Goal: Find specific page/section: Find specific page/section

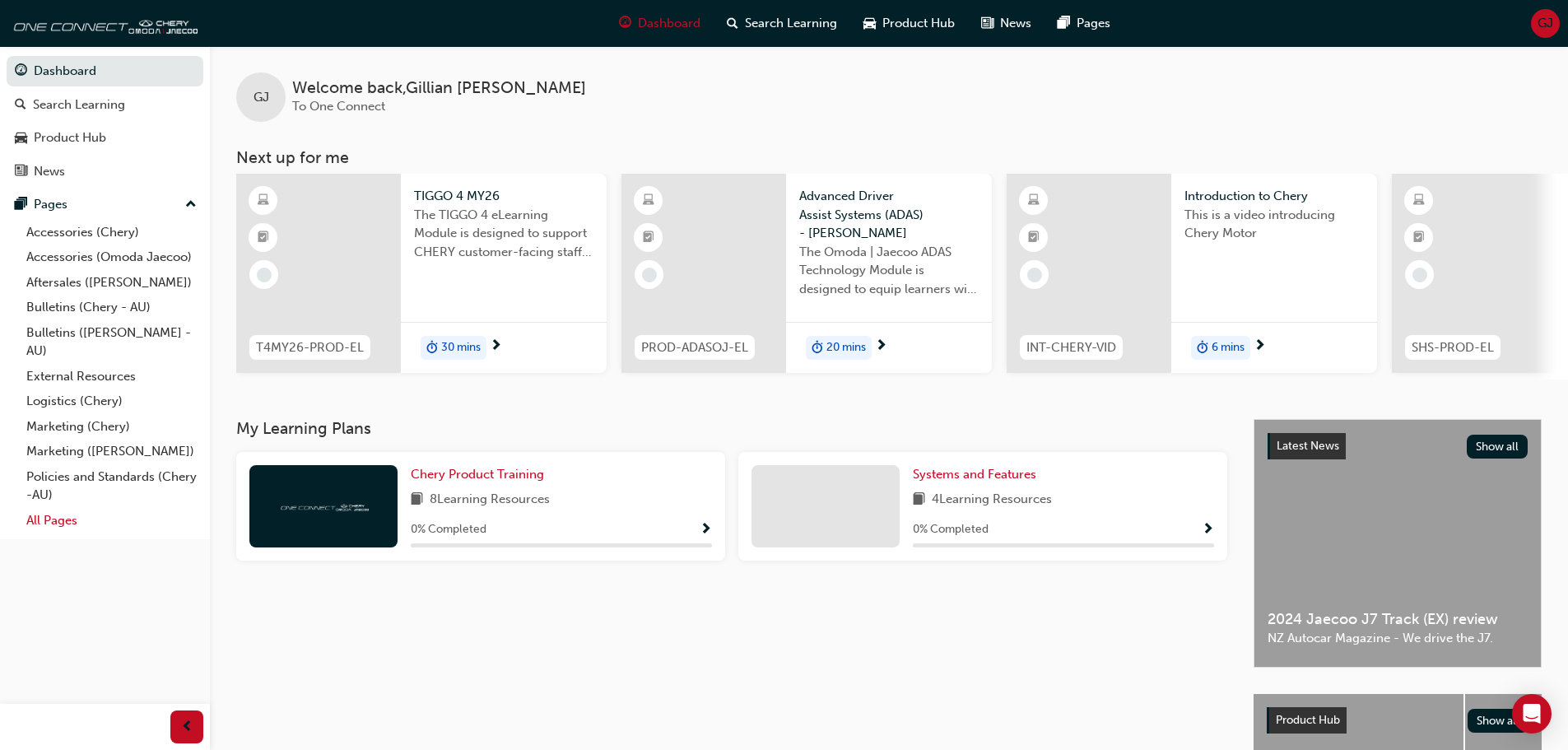
click at [62, 515] on link "All Pages" at bounding box center [111, 521] width 184 height 25
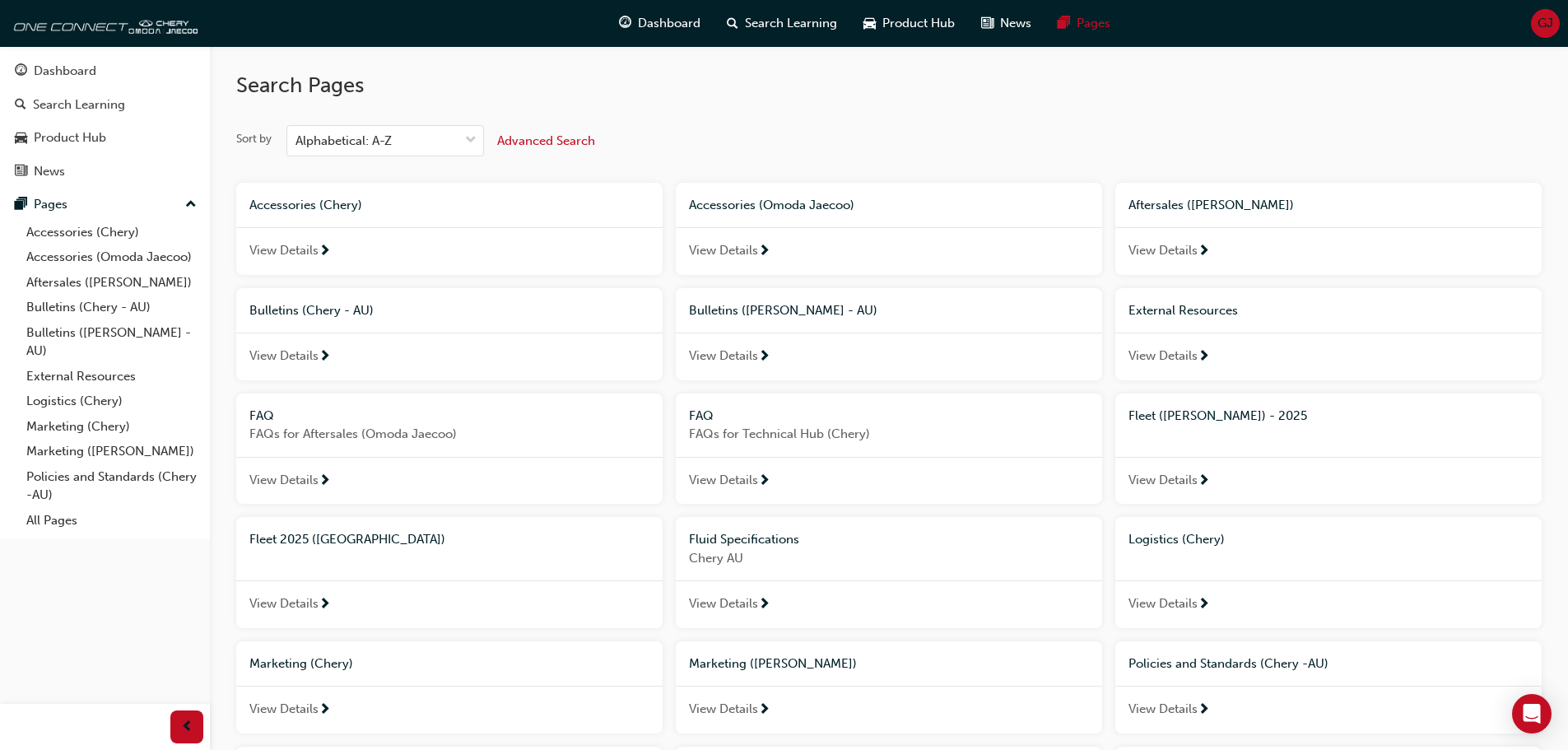
click at [1187, 421] on span "Fleet ([PERSON_NAME]) - 2025" at bounding box center [1218, 416] width 179 height 15
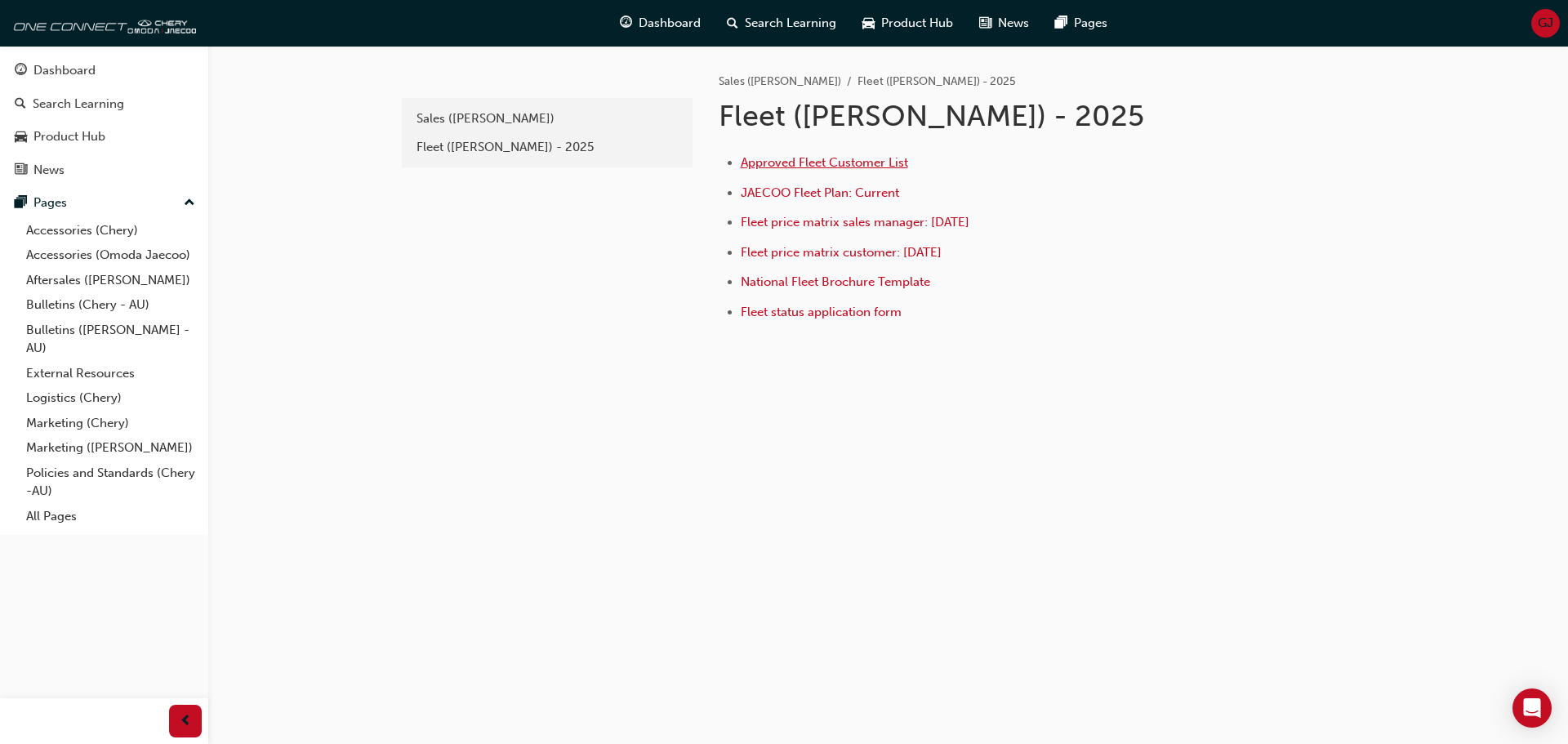
click at [893, 160] on span "Approved Fleet Customer List" at bounding box center [825, 162] width 167 height 15
click at [948, 223] on span "Fleet price matrix sales manager: [DATE]" at bounding box center [855, 223] width 229 height 15
